Goal: Information Seeking & Learning: Find specific fact

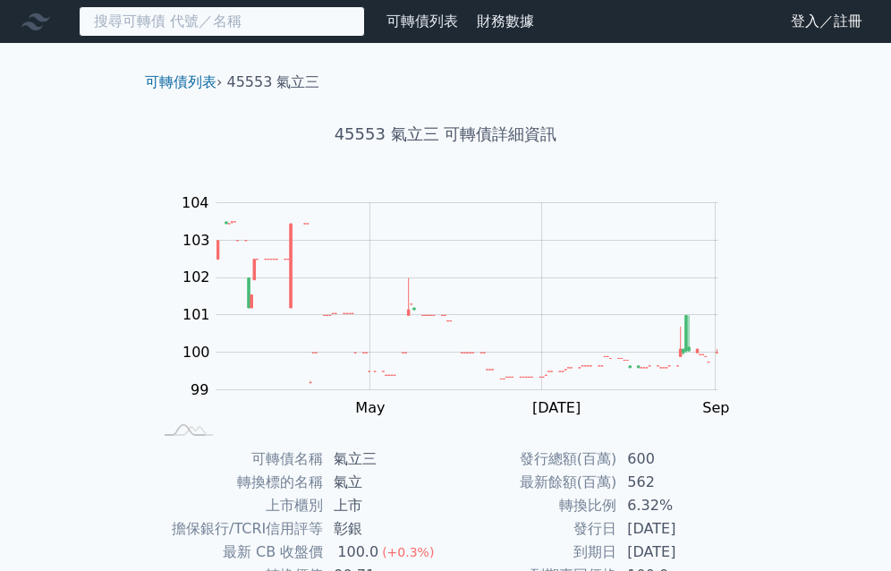
click at [169, 23] on input at bounding box center [222, 21] width 286 height 30
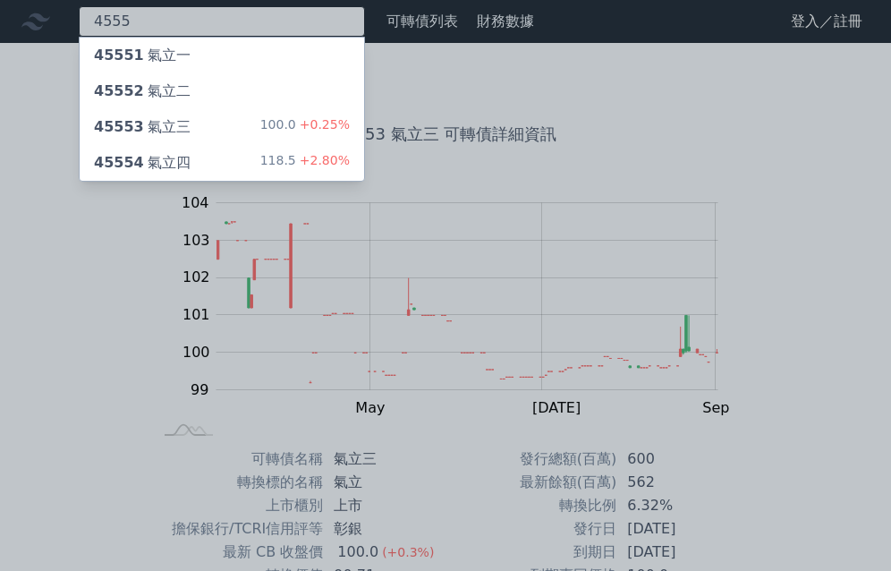
type input "4555"
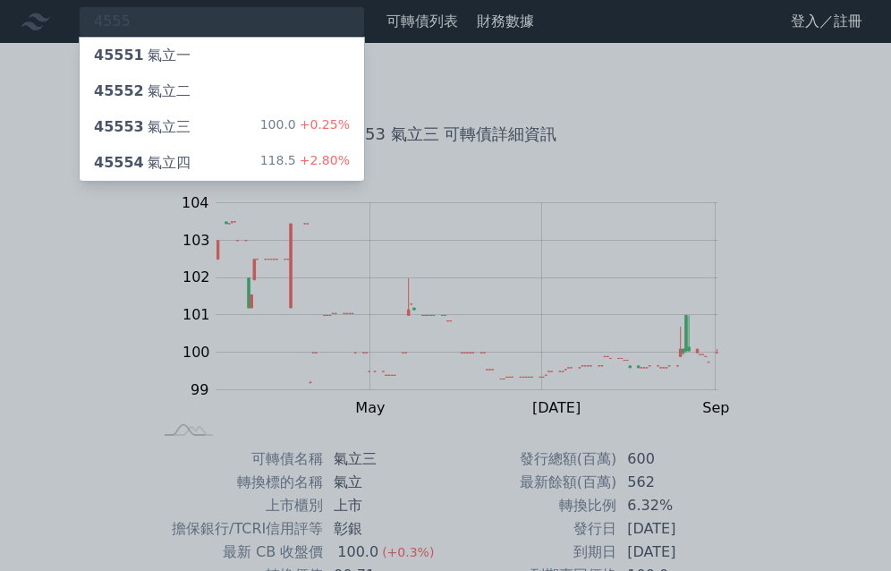
click at [142, 160] on div "45554 氣立四" at bounding box center [142, 162] width 97 height 21
click at [200, 134] on div "45553 氣立三 100.0 +0.25%" at bounding box center [222, 127] width 285 height 36
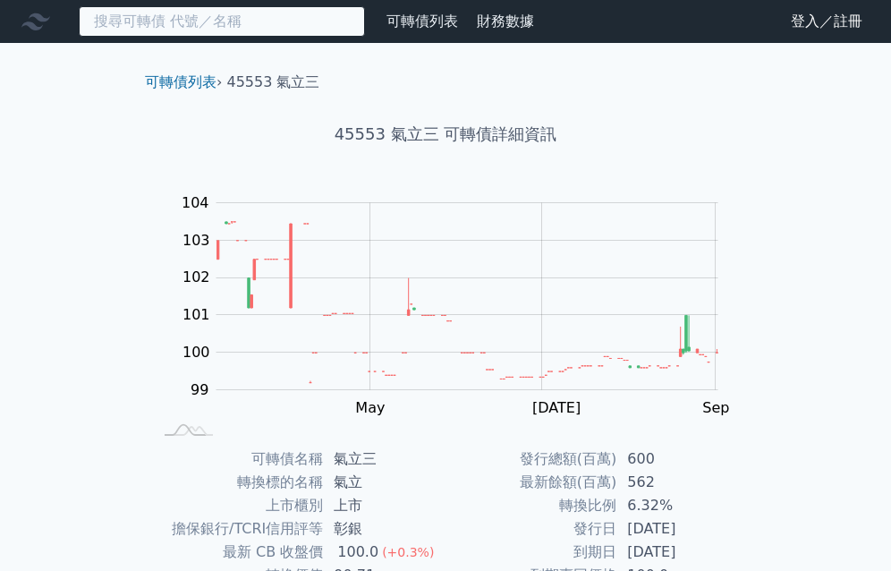
click at [99, 16] on input at bounding box center [222, 21] width 286 height 30
click at [154, 16] on input at bounding box center [222, 21] width 286 height 30
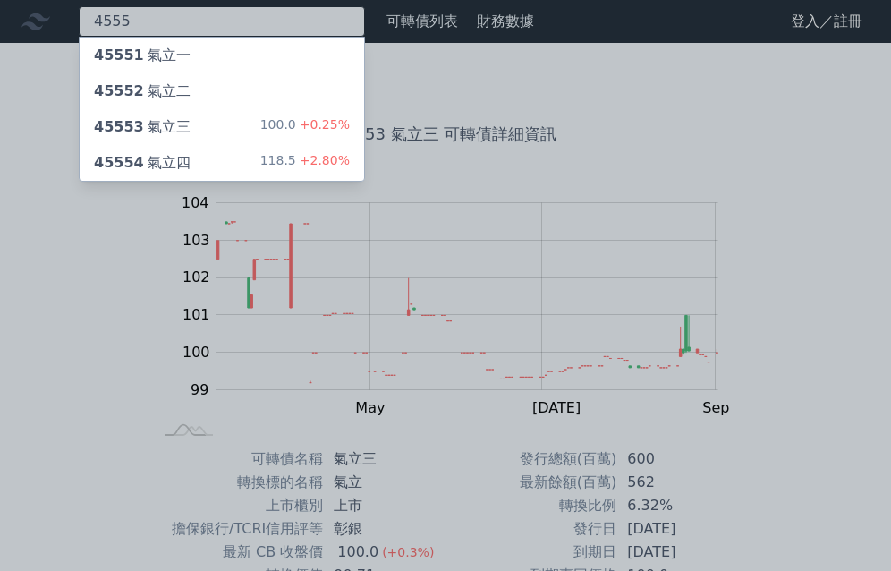
type input "4555"
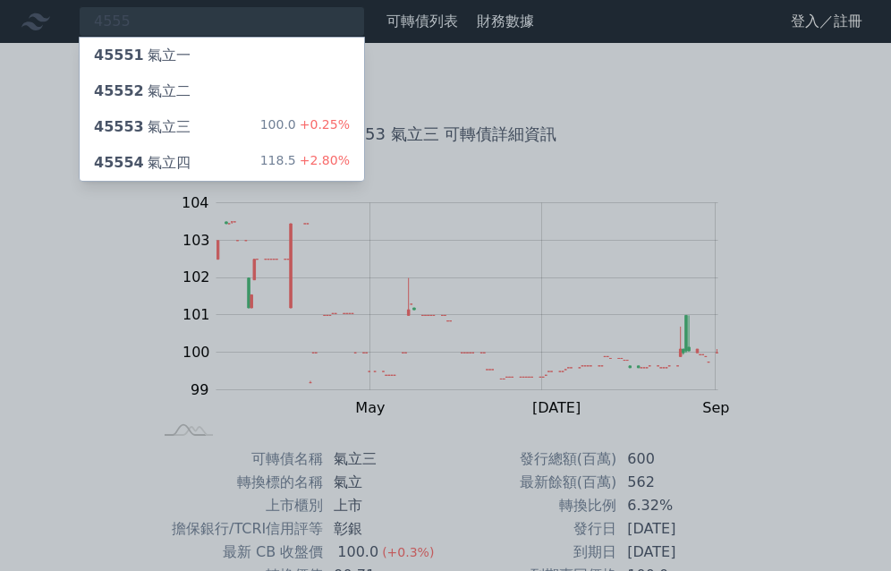
click at [175, 89] on div "45552 氣立二" at bounding box center [142, 91] width 97 height 21
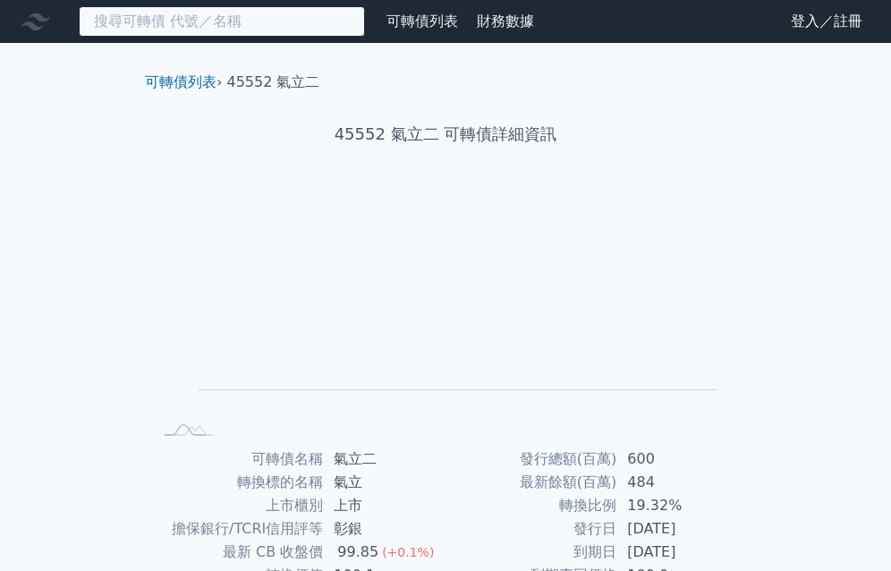
click at [137, 15] on input at bounding box center [222, 21] width 286 height 30
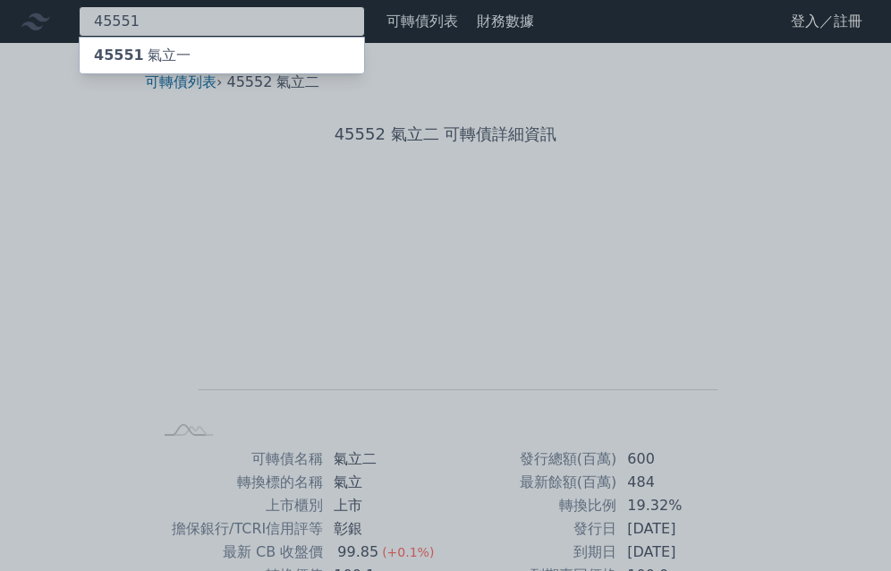
type input "45551"
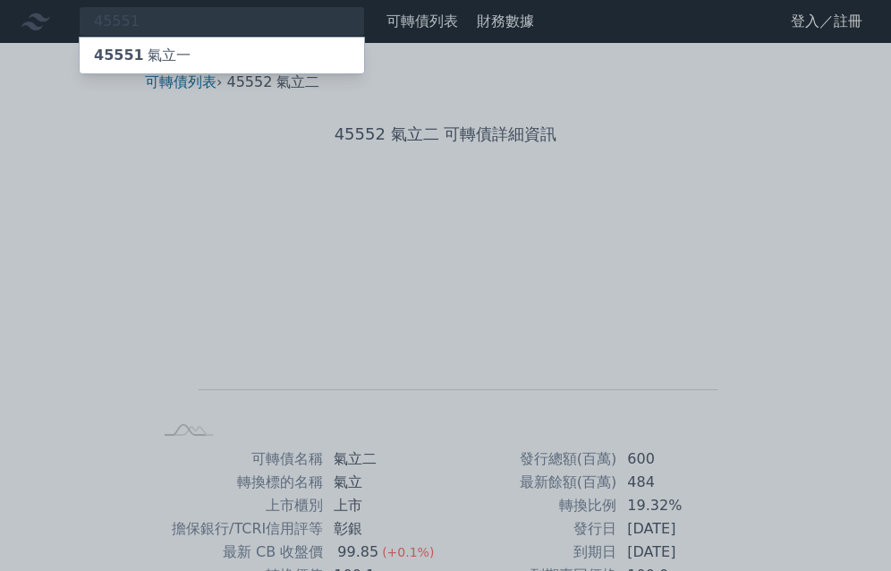
click at [163, 55] on div "45551 氣立一" at bounding box center [142, 55] width 97 height 21
